Goal: Contribute content

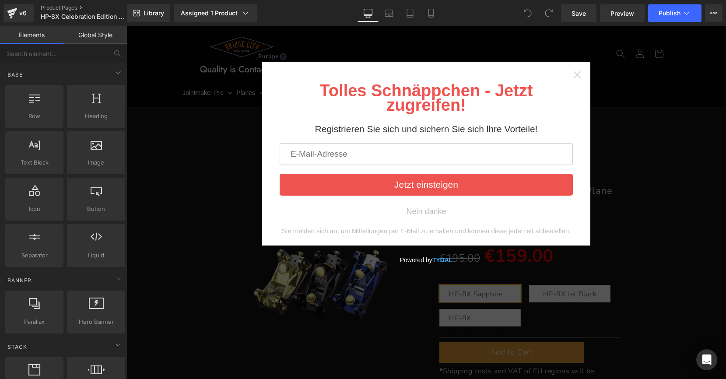
click at [573, 73] on icon "Close widget" at bounding box center [577, 74] width 9 height 9
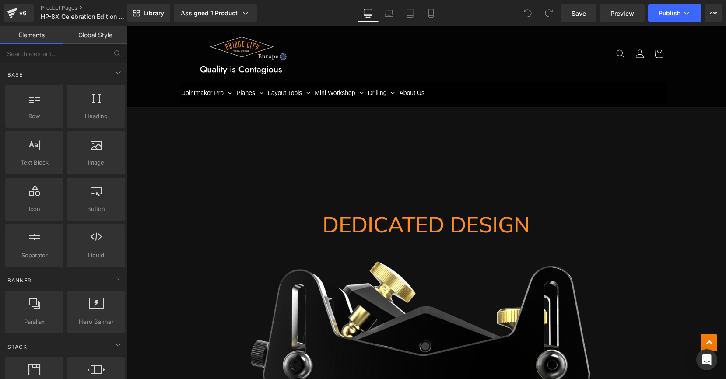
scroll to position [4258, 0]
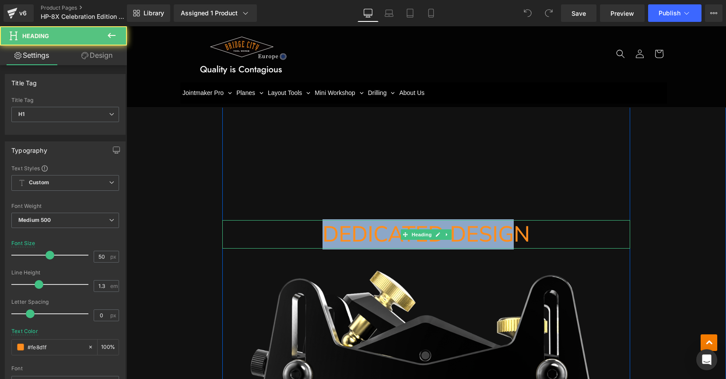
drag, startPoint x: 324, startPoint y: 191, endPoint x: 507, endPoint y: 188, distance: 182.9
click at [507, 220] on h1 "DEDICATED DESIGN" at bounding box center [426, 234] width 408 height 28
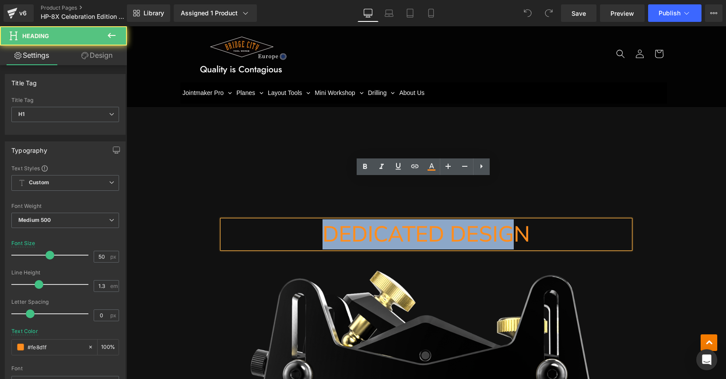
click at [518, 220] on h1 "DEDICATED DESIGN" at bounding box center [426, 234] width 408 height 28
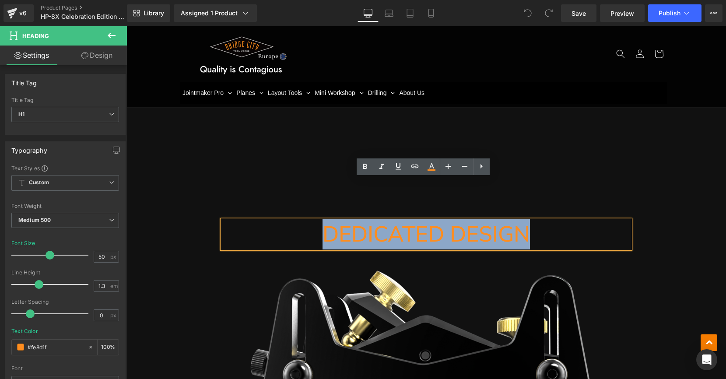
drag, startPoint x: 527, startPoint y: 191, endPoint x: 317, endPoint y: 183, distance: 210.1
click at [317, 220] on h1 "DEDICATED DESIGN" at bounding box center [426, 234] width 408 height 28
paste div
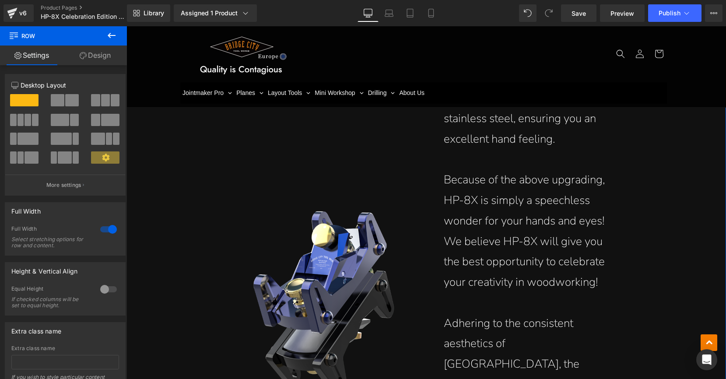
scroll to position [2658, 0]
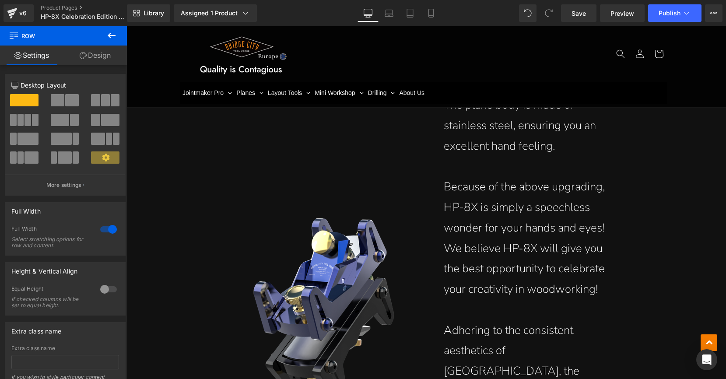
click at [469, 192] on p "Because of the above upgrading, HP-8X is simply a speechless wonder for your ha…" at bounding box center [528, 238] width 169 height 123
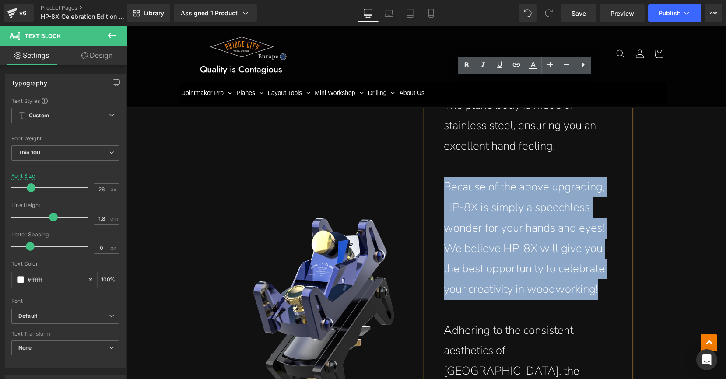
drag, startPoint x: 443, startPoint y: 185, endPoint x: 610, endPoint y: 290, distance: 197.2
click at [610, 290] on div "The plane body is made of stainless steel, ensuring you an excellent hand feeli…" at bounding box center [528, 309] width 204 height 465
paste div
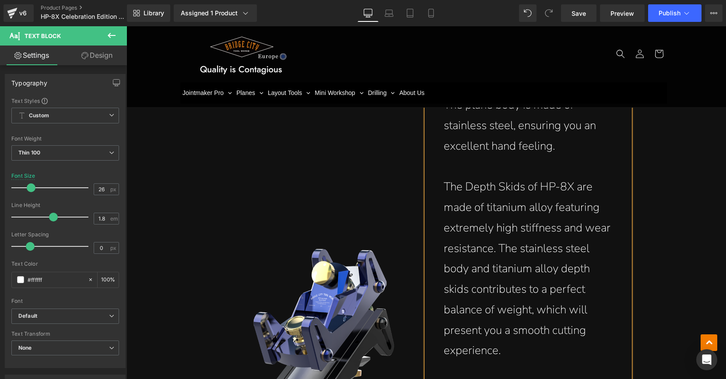
scroll to position [2770, 0]
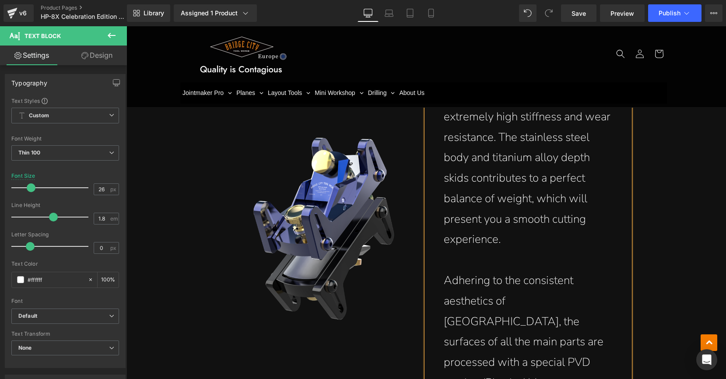
click at [470, 258] on p at bounding box center [528, 260] width 169 height 21
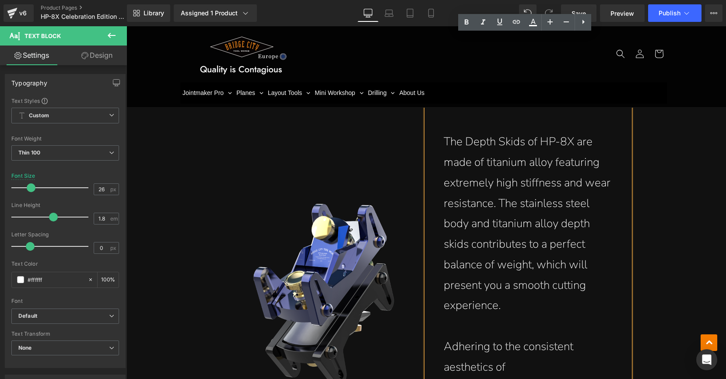
scroll to position [2696, 0]
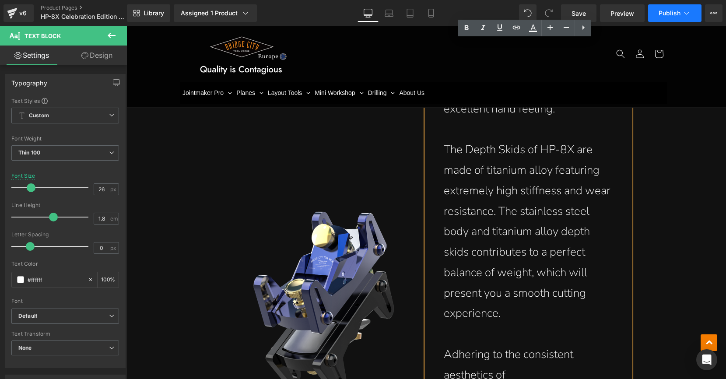
click at [669, 17] on span "Publish" at bounding box center [669, 13] width 22 height 7
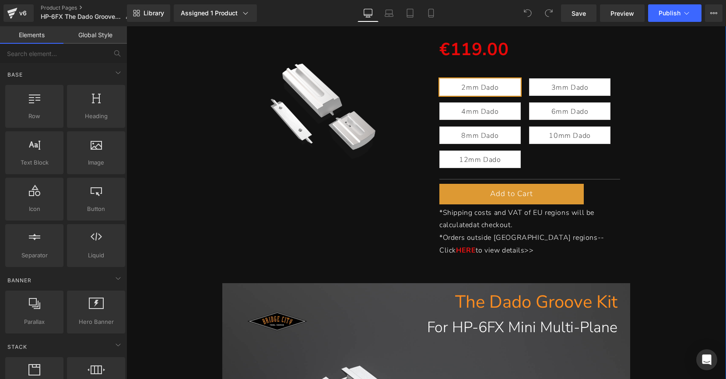
scroll to position [141, 0]
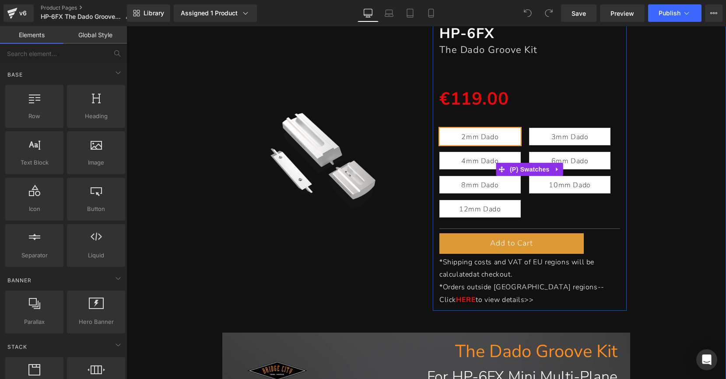
click at [480, 200] on span "12mm Dado" at bounding box center [480, 208] width 42 height 17
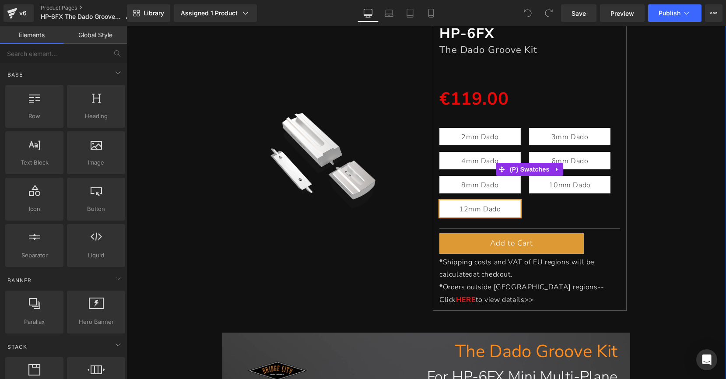
click at [477, 205] on span "12mm Dado" at bounding box center [480, 208] width 42 height 17
click at [476, 184] on span "8mm Dado" at bounding box center [479, 184] width 37 height 17
click at [551, 182] on span "10mm Dado" at bounding box center [570, 184] width 42 height 17
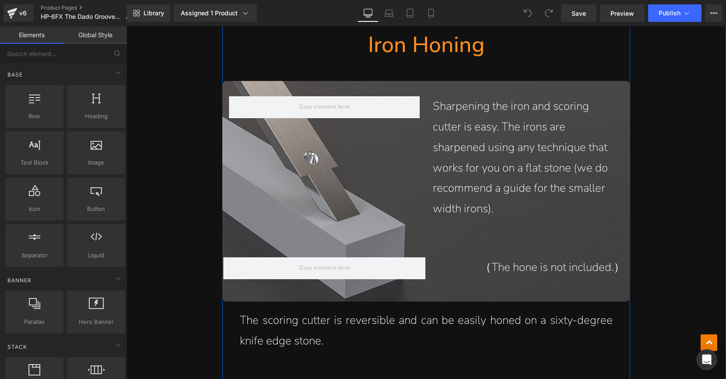
scroll to position [2783, 0]
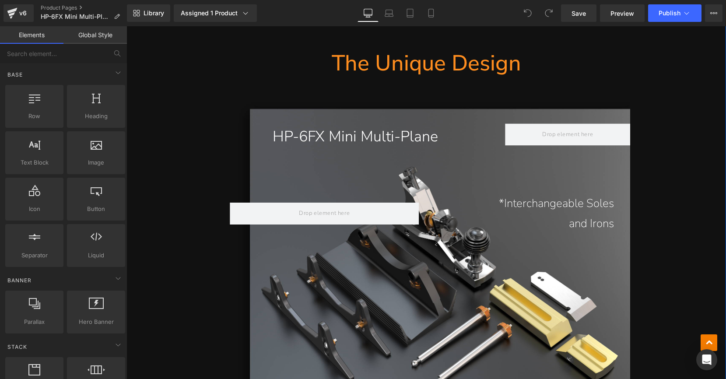
scroll to position [2210, 0]
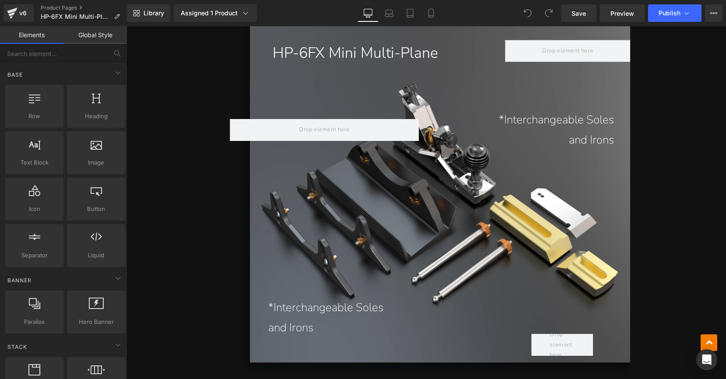
click at [297, 297] on p "*Interchangeable Soles" at bounding box center [362, 307] width 189 height 21
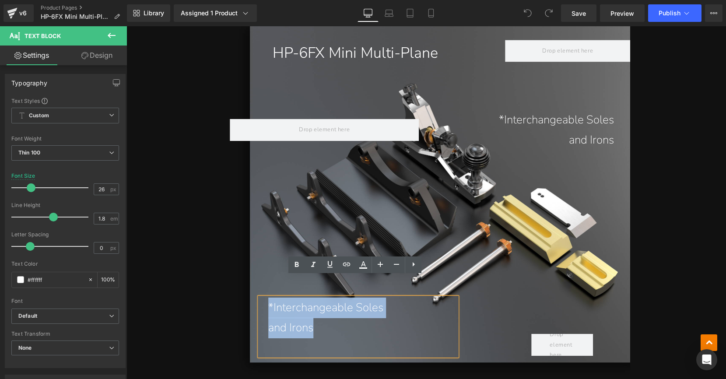
drag, startPoint x: 316, startPoint y: 310, endPoint x: 250, endPoint y: 276, distance: 74.2
click at [250, 297] on div "*Interchangeable Soles and Irons Text Block" at bounding box center [358, 326] width 272 height 59
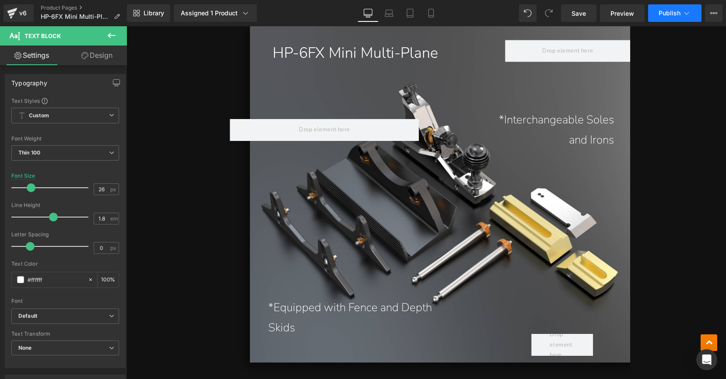
click at [658, 14] on button "Publish" at bounding box center [674, 12] width 53 height 17
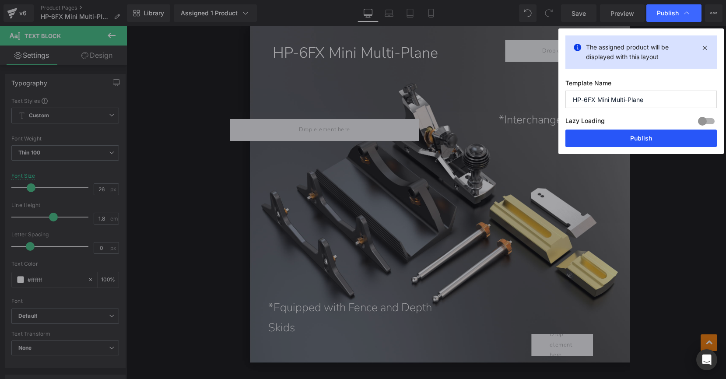
drag, startPoint x: 623, startPoint y: 136, endPoint x: 591, endPoint y: 43, distance: 98.4
click at [623, 136] on button "Publish" at bounding box center [640, 137] width 151 height 17
